Goal: Navigation & Orientation: Find specific page/section

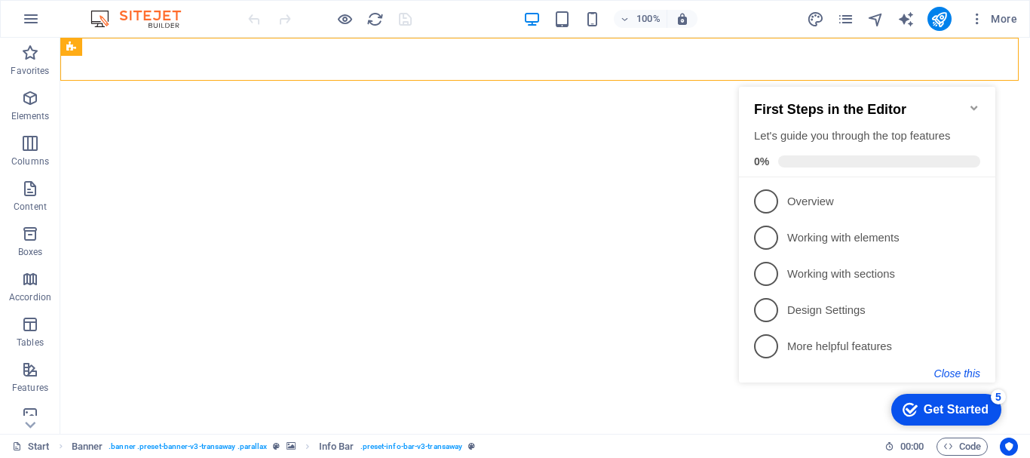
click at [964, 375] on button "Close this" at bounding box center [957, 373] width 46 height 12
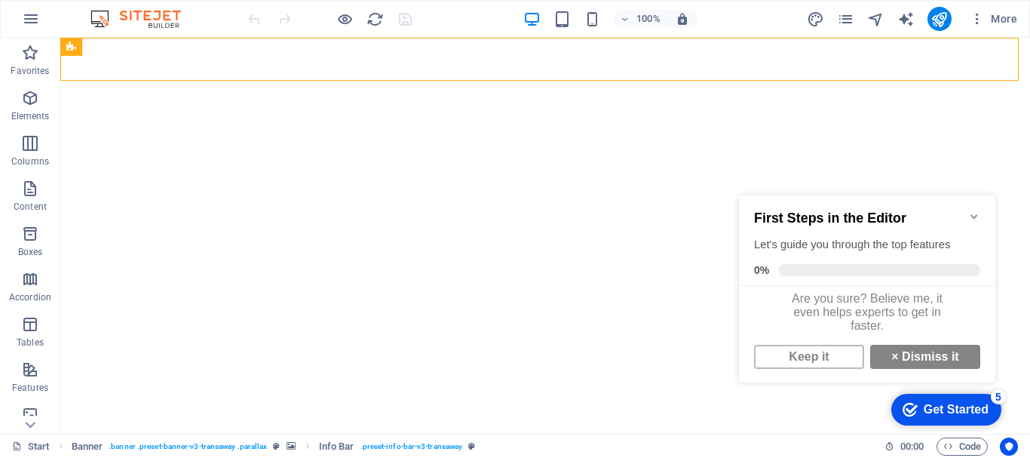
scroll to position [2, 0]
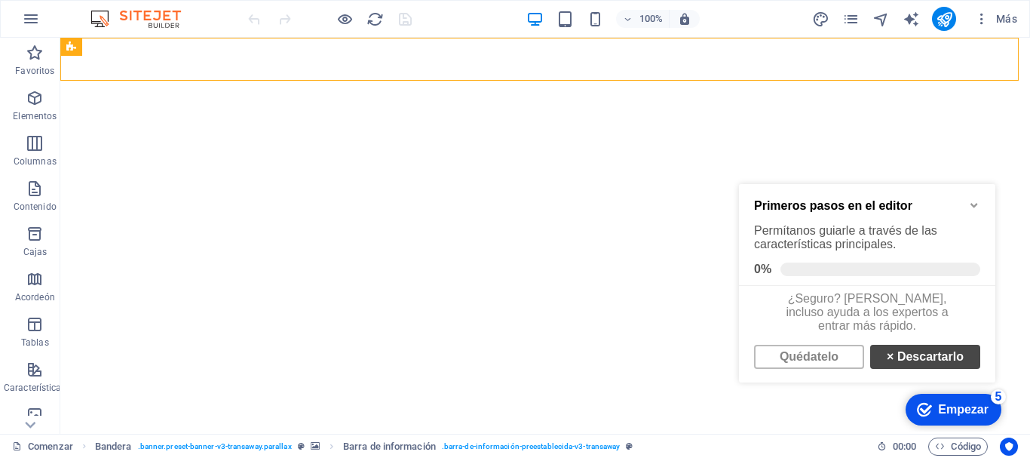
click at [921, 355] on font "Descartarlo" at bounding box center [930, 356] width 66 height 13
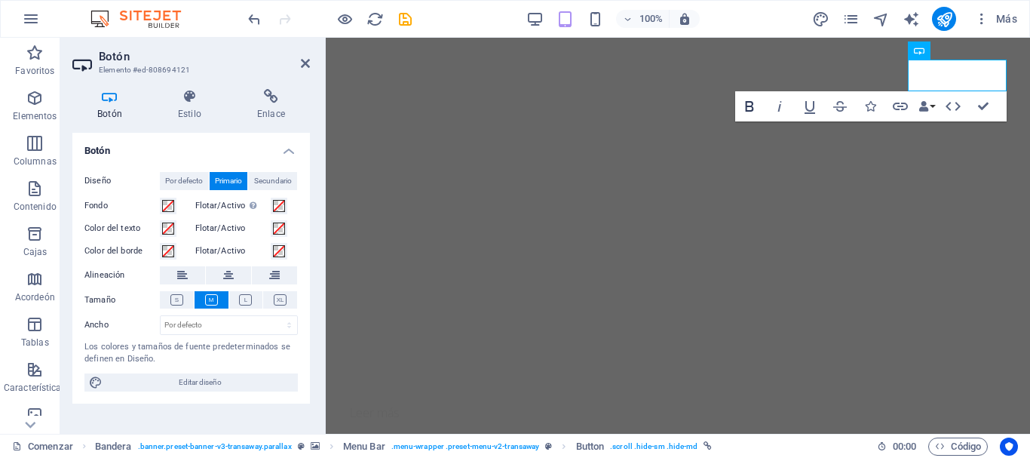
click at [749, 112] on icon "button" at bounding box center [749, 106] width 8 height 11
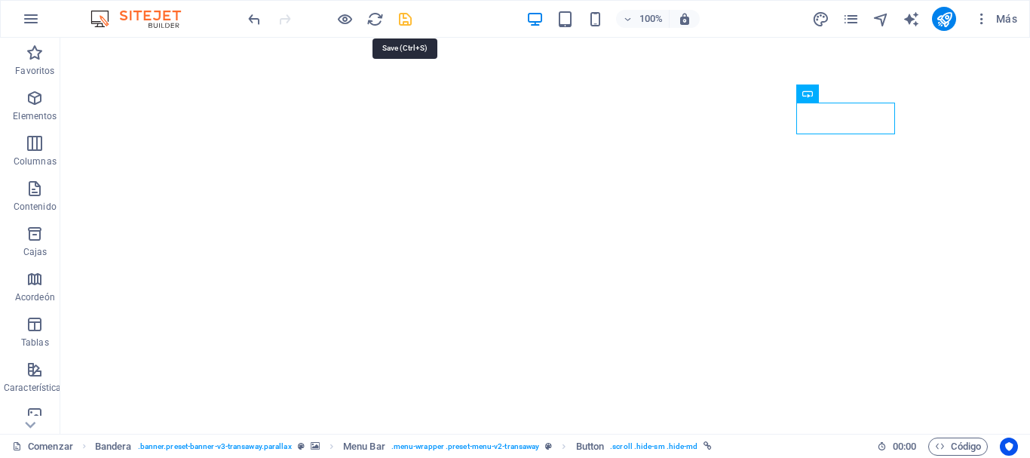
click at [406, 23] on icon "ahorrar" at bounding box center [405, 19] width 17 height 17
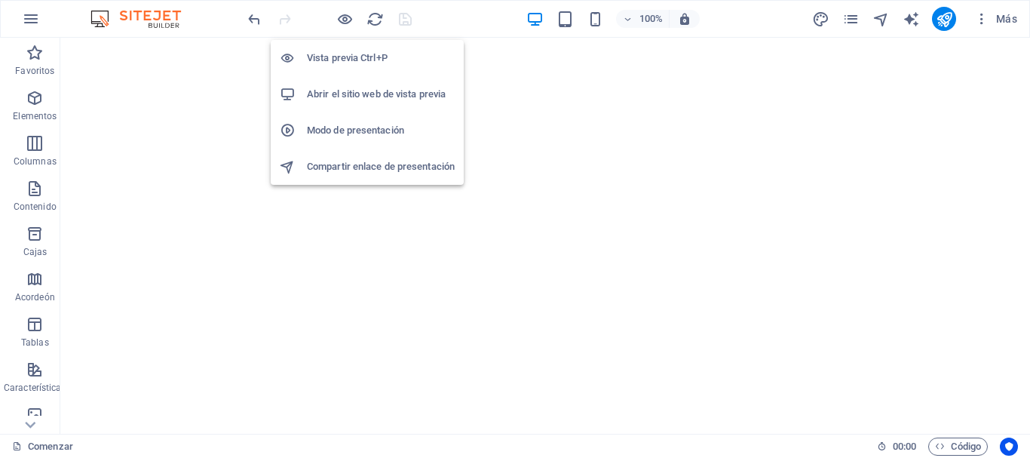
click at [394, 99] on font "Abrir el sitio web de vista previa" at bounding box center [376, 93] width 139 height 11
